Goal: Task Accomplishment & Management: Use online tool/utility

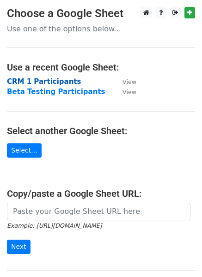
click at [53, 82] on strong "CRM 1 Participants" at bounding box center [44, 82] width 74 height 8
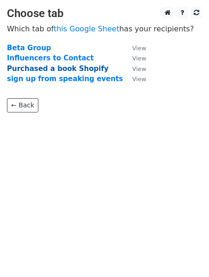
click at [85, 68] on strong "Purchased a book Shopify" at bounding box center [58, 69] width 102 height 8
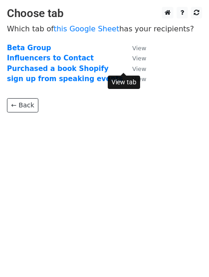
click at [132, 70] on small "View" at bounding box center [139, 69] width 14 height 7
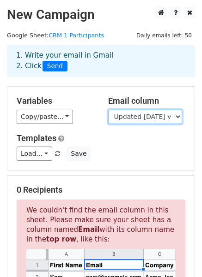
click at [180, 116] on select "First Name Updated 9/17/25 via email Email Book Name Shipping Street Shipping A…" at bounding box center [145, 117] width 74 height 14
select select "Email"
click at [108, 110] on select "First Name Updated 9/17/25 via email Email Book Name Shipping Street Shipping A…" at bounding box center [145, 117] width 74 height 14
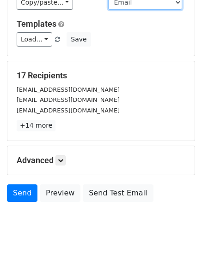
scroll to position [116, 0]
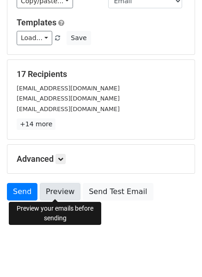
click at [64, 189] on link "Preview" at bounding box center [60, 192] width 41 height 18
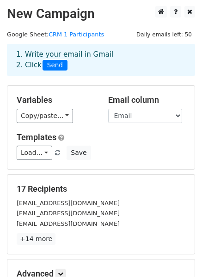
scroll to position [0, 0]
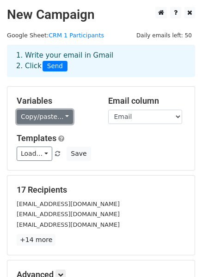
click at [65, 118] on link "Copy/paste..." at bounding box center [45, 117] width 56 height 14
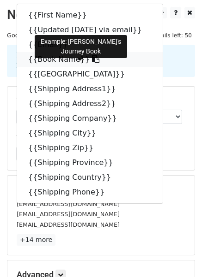
click at [64, 59] on link "{{Book Name}}" at bounding box center [89, 59] width 145 height 15
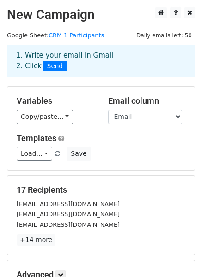
scroll to position [116, 0]
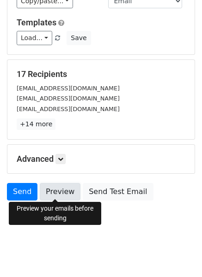
click at [51, 191] on link "Preview" at bounding box center [60, 192] width 41 height 18
click at [58, 188] on link "Preview" at bounding box center [60, 192] width 41 height 18
click at [60, 193] on link "Preview" at bounding box center [60, 192] width 41 height 18
click at [62, 191] on link "Preview" at bounding box center [60, 192] width 41 height 18
click at [48, 192] on link "Preview" at bounding box center [60, 192] width 41 height 18
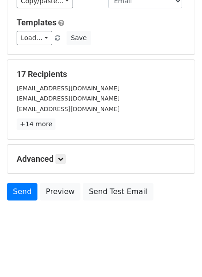
click at [118, 236] on body "New Campaign Daily emails left: 50 Google Sheet: CRM 1 Participants 1. Write yo…" at bounding box center [101, 66] width 202 height 351
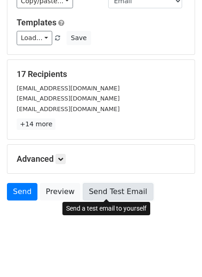
click at [114, 190] on link "Send Test Email" at bounding box center [118, 192] width 70 height 18
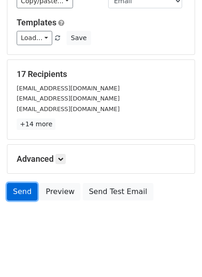
click at [22, 188] on link "Send" at bounding box center [22, 192] width 30 height 18
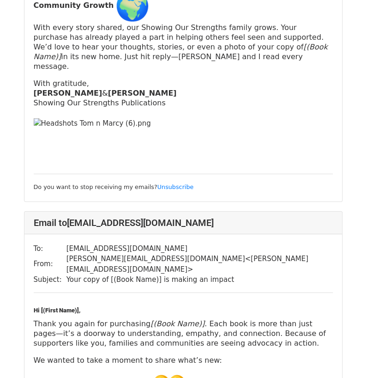
scroll to position [692, 0]
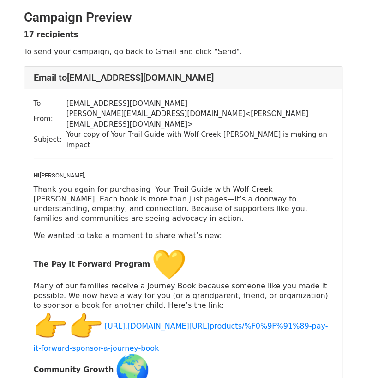
click at [123, 184] on p "Thank you again for purchasing Your Trail Guide with Wolf Creek Llamas. Each bo…" at bounding box center [183, 203] width 299 height 39
click at [226, 184] on p "Thank you again for purchasing Your Trail Guide with Wolf Creek [PERSON_NAME]. …" at bounding box center [183, 203] width 299 height 39
click at [53, 172] on span "Hi [PERSON_NAME] ," at bounding box center [61, 175] width 54 height 7
click at [63, 184] on p "Thank you again for purchasing Your Trail Guide with Wolf Creek [PERSON_NAME]. …" at bounding box center [183, 203] width 299 height 39
click at [171, 184] on p "Thank you again for purchasing Your Trail Guide with Wolf Creek [PERSON_NAME]. …" at bounding box center [183, 203] width 299 height 39
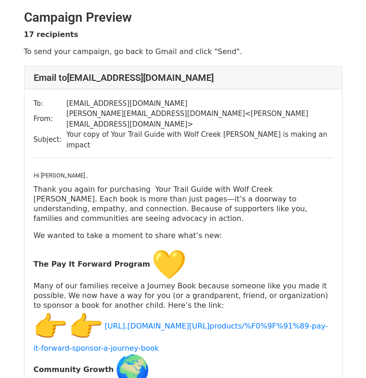
click at [258, 194] on div "Hi Jeremey , Thank you again for purchasing Your Trail Guide with Wolf Creek Ll…" at bounding box center [183, 319] width 299 height 304
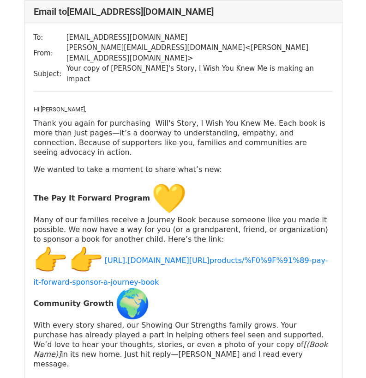
scroll to position [2216, 0]
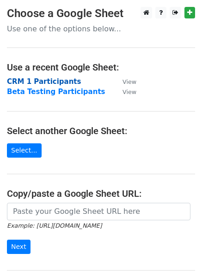
click at [62, 81] on strong "CRM 1 Participants" at bounding box center [44, 82] width 74 height 8
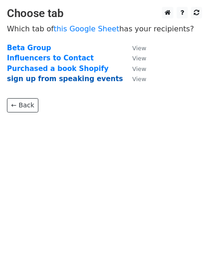
click at [84, 76] on strong "sign up from speaking events" at bounding box center [65, 79] width 116 height 8
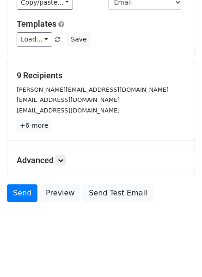
scroll to position [116, 0]
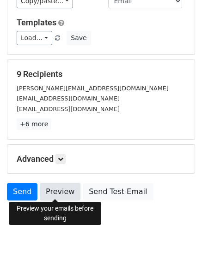
click at [60, 188] on link "Preview" at bounding box center [60, 192] width 41 height 18
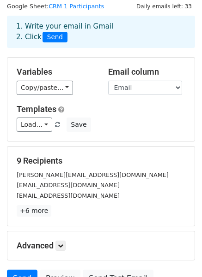
scroll to position [0, 0]
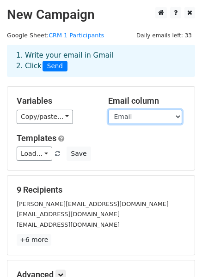
click at [176, 117] on select "First name Last Name Email Event" at bounding box center [145, 117] width 74 height 14
click at [108, 110] on select "First name Last Name Email Event" at bounding box center [145, 117] width 74 height 14
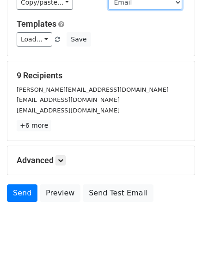
scroll to position [116, 0]
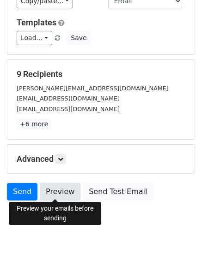
click at [64, 188] on link "Preview" at bounding box center [60, 192] width 41 height 18
click at [58, 187] on link "Preview" at bounding box center [60, 192] width 41 height 18
click at [57, 192] on link "Preview" at bounding box center [60, 192] width 41 height 18
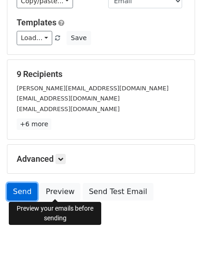
click at [27, 188] on link "Send" at bounding box center [22, 192] width 30 height 18
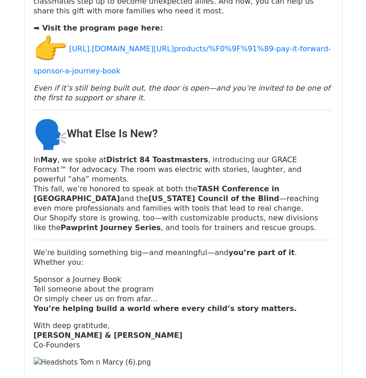
scroll to position [4016, 0]
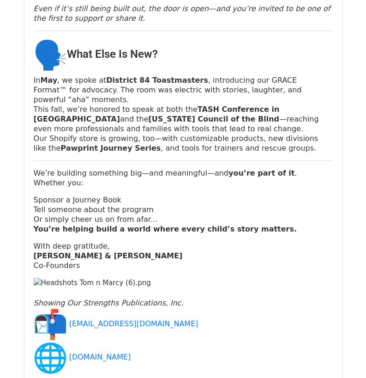
scroll to position [2354, 0]
